Goal: Transaction & Acquisition: Obtain resource

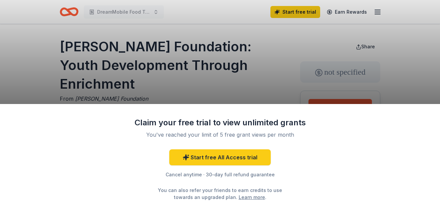
click at [256, 79] on div "Claim your free trial to view unlimited grants You've reached your limit of 5 f…" at bounding box center [220, 107] width 440 height 214
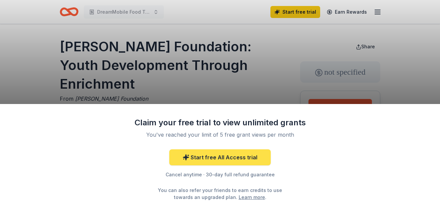
click at [215, 158] on link "Start free All Access trial" at bounding box center [219, 157] width 101 height 16
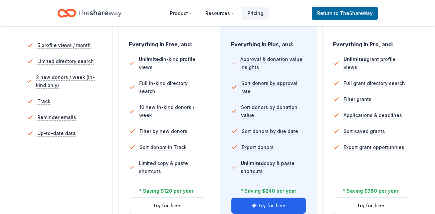
scroll to position [197, 0]
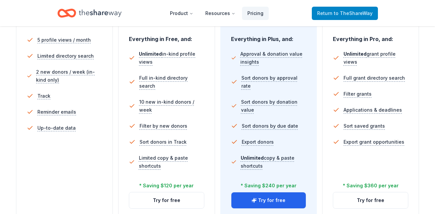
click at [360, 9] on link "Return to TheShareWay" at bounding box center [345, 13] width 66 height 13
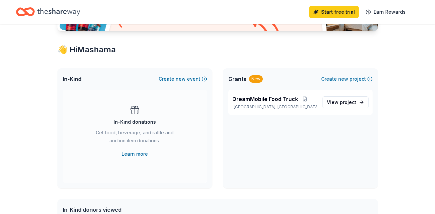
scroll to position [104, 0]
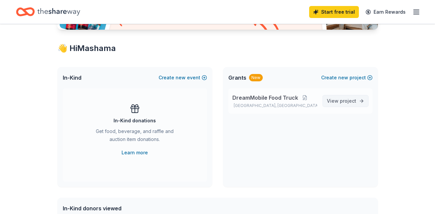
click at [356, 100] on span "project" at bounding box center [348, 101] width 16 height 6
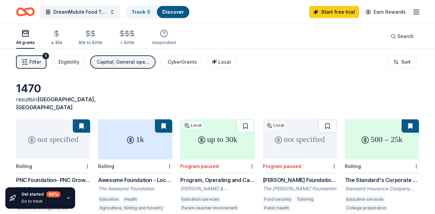
click at [266, 54] on div "Filter 1 Eligibility Capital, General operations, Projects & programming, Fello…" at bounding box center [217, 62] width 435 height 27
click at [267, 53] on div "Filter 1 Eligibility Capital, General operations, Projects & programming, Fello…" at bounding box center [217, 62] width 435 height 27
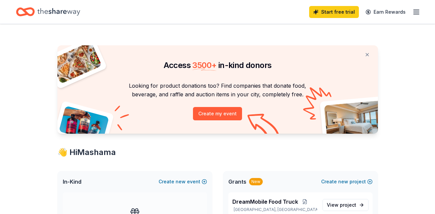
scroll to position [104, 0]
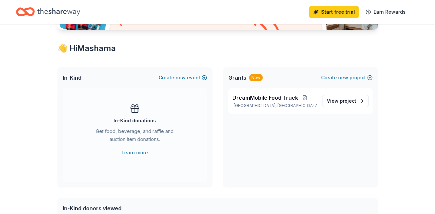
click at [414, 10] on icon "button" at bounding box center [416, 12] width 8 height 8
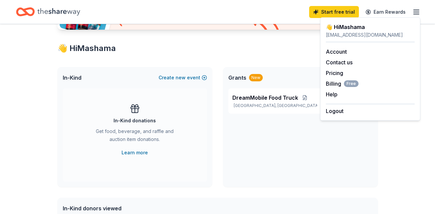
click at [328, 56] on div "Account Contact us Pricing Billing Free Help Earn rewards" at bounding box center [370, 72] width 89 height 61
click at [330, 52] on link "Account" at bounding box center [336, 51] width 21 height 7
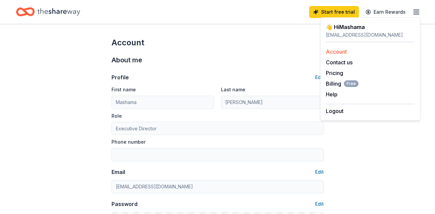
click at [330, 52] on link "Account" at bounding box center [336, 51] width 21 height 7
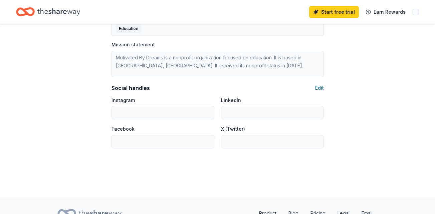
scroll to position [454, 0]
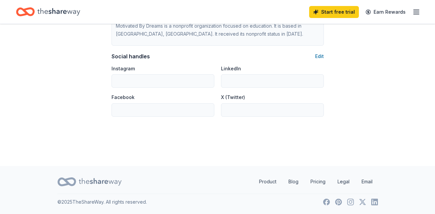
drag, startPoint x: 437, startPoint y: 210, endPoint x: 292, endPoint y: 147, distance: 158.1
drag, startPoint x: 431, startPoint y: 54, endPoint x: 318, endPoint y: 57, distance: 113.8
click at [318, 57] on button "Edit" at bounding box center [319, 56] width 9 height 8
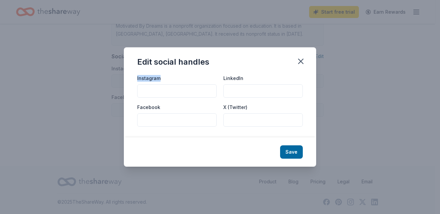
click at [318, 57] on div "Edit social handles Instagram LinkedIn Facebook X (Twitter) Save" at bounding box center [220, 107] width 440 height 214
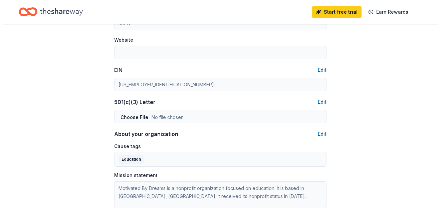
scroll to position [293, 0]
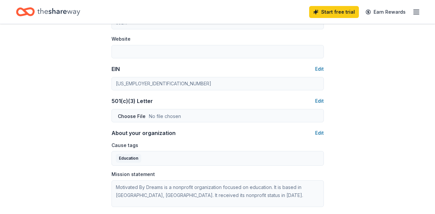
click at [160, 173] on div "Mission statement Motivated By Dreams is a nonprofit organization focused on ed…" at bounding box center [217, 189] width 212 height 36
click at [318, 134] on button "Edit" at bounding box center [319, 133] width 9 height 8
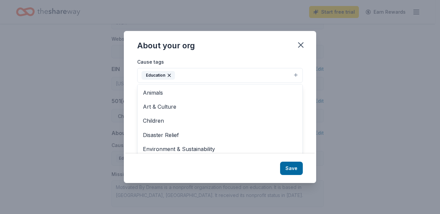
click at [296, 74] on button "Education" at bounding box center [220, 75] width 166 height 15
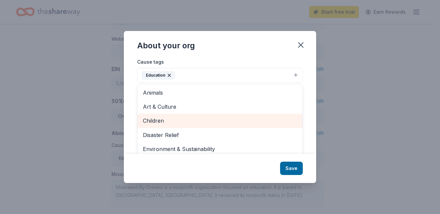
click at [160, 122] on span "Children" at bounding box center [220, 120] width 154 height 9
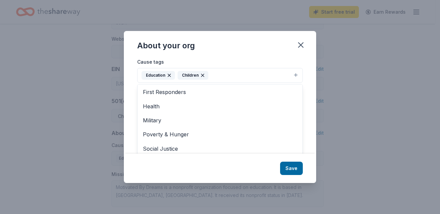
scroll to position [60, 0]
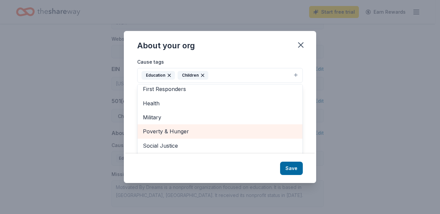
click at [183, 130] on span "Poverty & Hunger" at bounding box center [220, 131] width 154 height 9
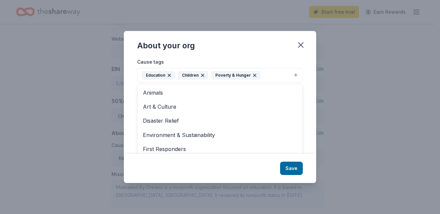
scroll to position [50, 0]
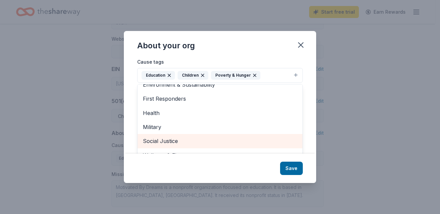
click at [175, 144] on span "Social Justice" at bounding box center [220, 141] width 154 height 9
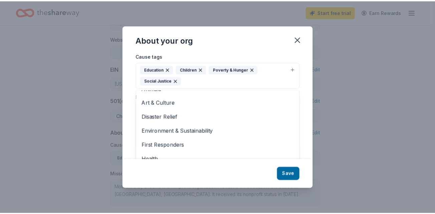
scroll to position [36, 0]
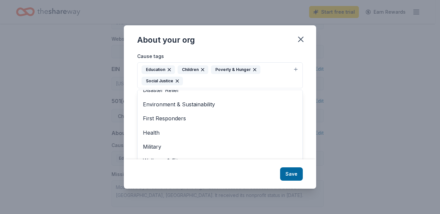
click at [291, 171] on div "About your org Cause tags Education Children Poverty & Hunger Social Justice An…" at bounding box center [220, 107] width 192 height 164
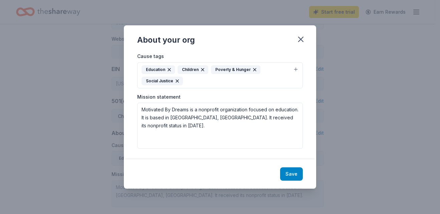
click at [288, 175] on button "Save" at bounding box center [291, 174] width 23 height 13
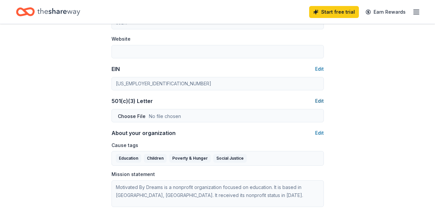
click at [322, 101] on button "Edit" at bounding box center [319, 101] width 9 height 8
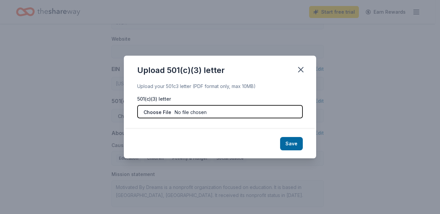
click at [237, 113] on input "file" at bounding box center [220, 111] width 166 height 13
click at [212, 112] on input "file" at bounding box center [220, 111] width 166 height 13
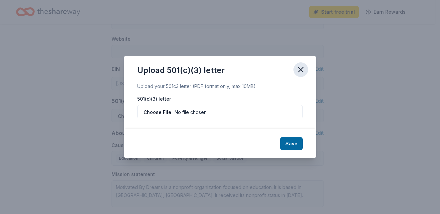
click at [298, 71] on icon "button" at bounding box center [300, 69] width 9 height 9
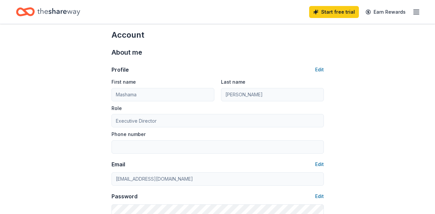
scroll to position [0, 0]
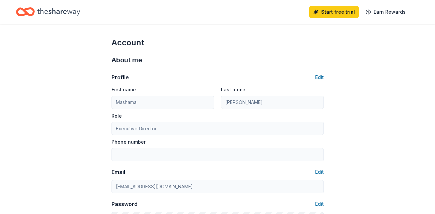
drag, startPoint x: 348, startPoint y: 0, endPoint x: 88, endPoint y: 24, distance: 260.7
click at [88, 24] on header "Start free trial Earn Rewards" at bounding box center [217, 12] width 435 height 24
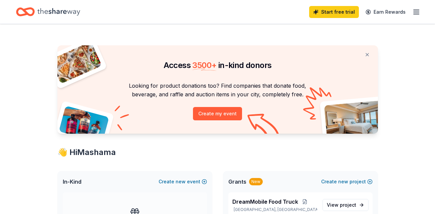
scroll to position [104, 0]
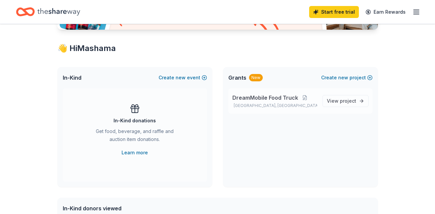
click at [249, 96] on span "DreamMobile Food Truck" at bounding box center [265, 98] width 66 height 8
drag, startPoint x: 249, startPoint y: 96, endPoint x: 281, endPoint y: 96, distance: 31.7
click at [281, 96] on span "DreamMobile Food Truck" at bounding box center [265, 98] width 66 height 8
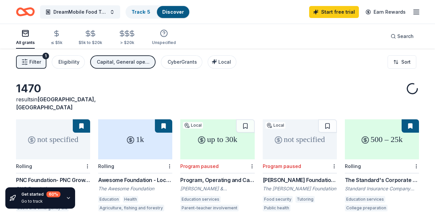
click at [304, 97] on div "1470 results in Birmingham, AL" at bounding box center [217, 96] width 403 height 29
click at [44, 176] on div "PNC Foundation- PNC Grow Up Great" at bounding box center [53, 180] width 74 height 8
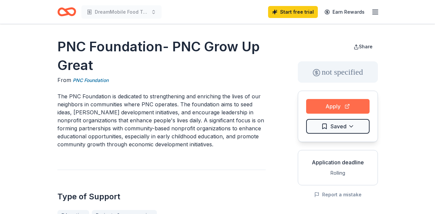
click at [330, 104] on button "Apply" at bounding box center [337, 106] width 63 height 15
click at [333, 105] on button "Apply" at bounding box center [337, 106] width 63 height 15
click at [328, 106] on button "Apply" at bounding box center [337, 106] width 63 height 15
